Goal: Task Accomplishment & Management: Use online tool/utility

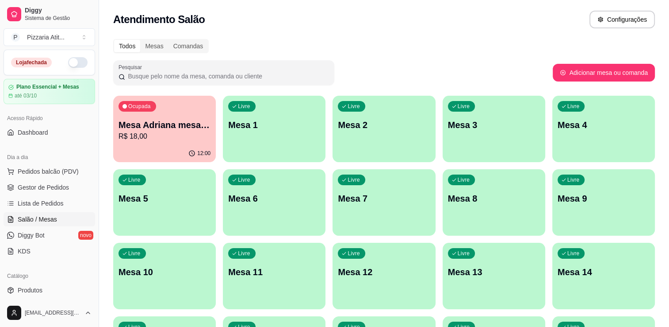
click at [73, 61] on button "button" at bounding box center [77, 62] width 19 height 11
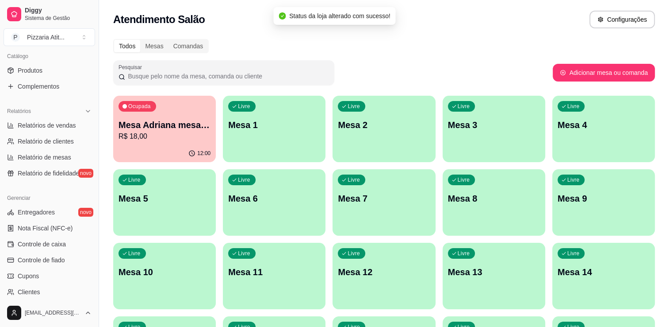
scroll to position [221, 0]
click at [64, 242] on span "Controle de caixa" at bounding box center [42, 242] width 48 height 9
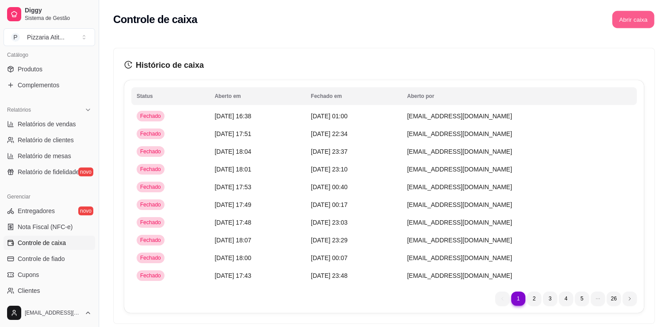
click at [623, 13] on button "Abrir caixa" at bounding box center [633, 19] width 42 height 17
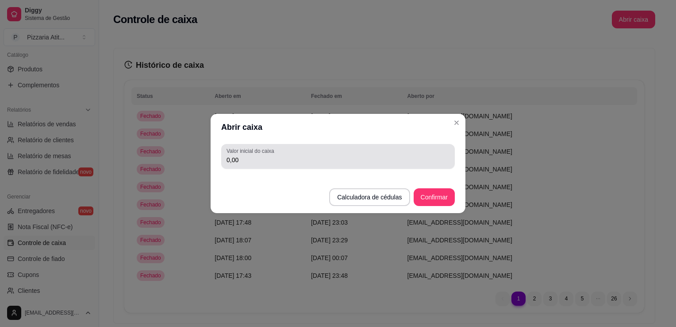
click at [442, 150] on div "0,00" at bounding box center [338, 156] width 223 height 18
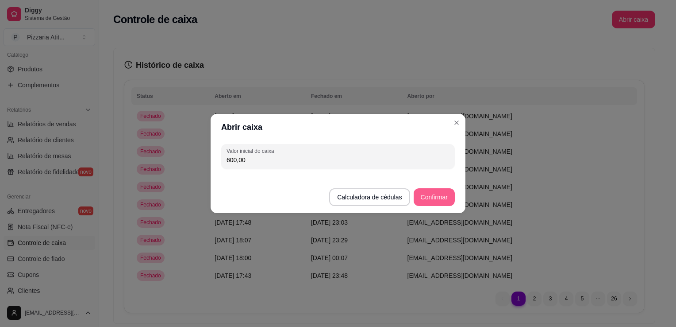
type input "600,00"
click at [437, 197] on button "Confirmar" at bounding box center [434, 196] width 40 height 17
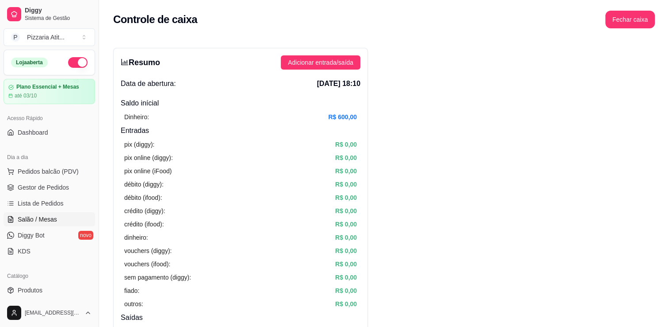
click at [49, 217] on span "Salão / Mesas" at bounding box center [37, 219] width 39 height 9
